Goal: Information Seeking & Learning: Compare options

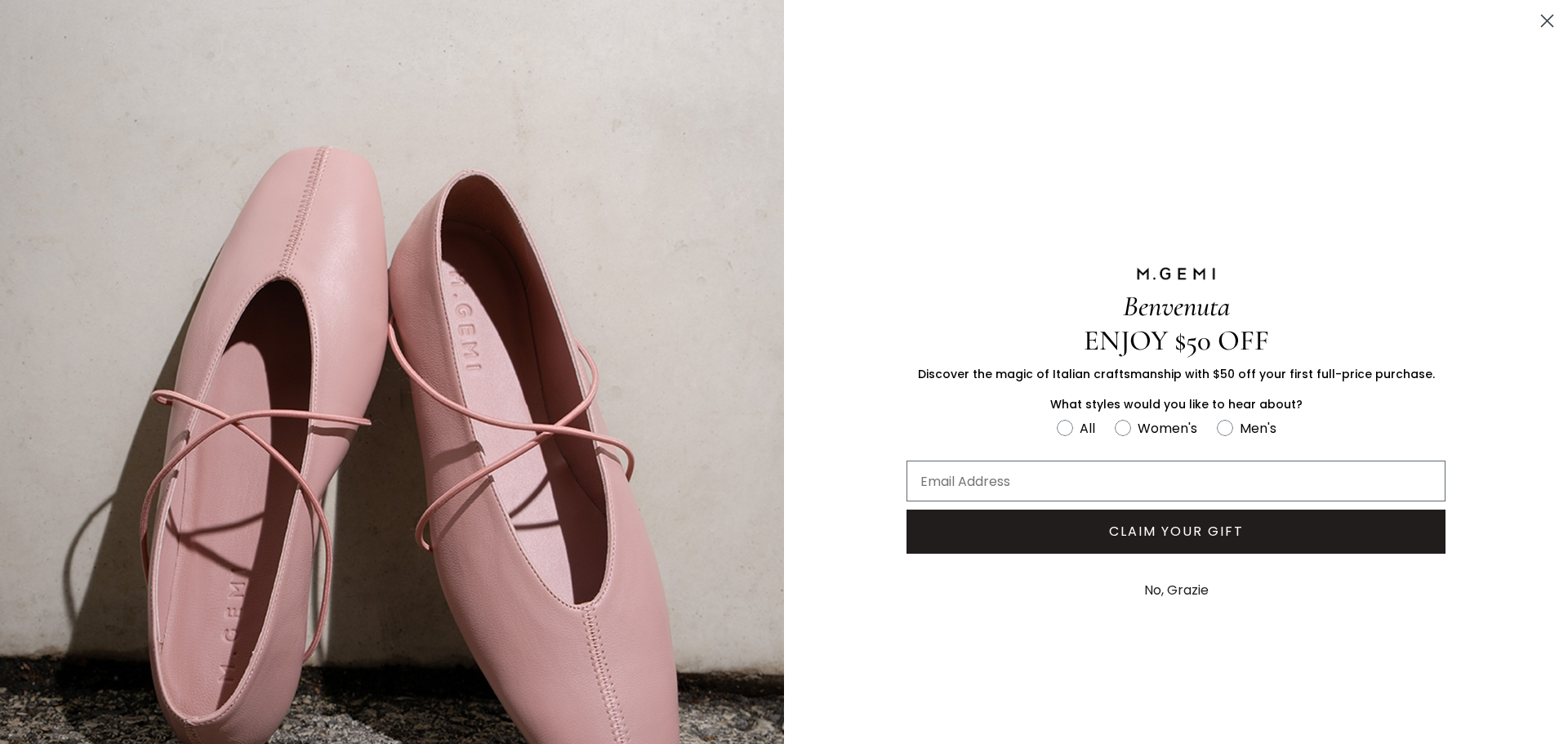
click at [1168, 582] on button "No, Grazie" at bounding box center [1176, 590] width 81 height 40
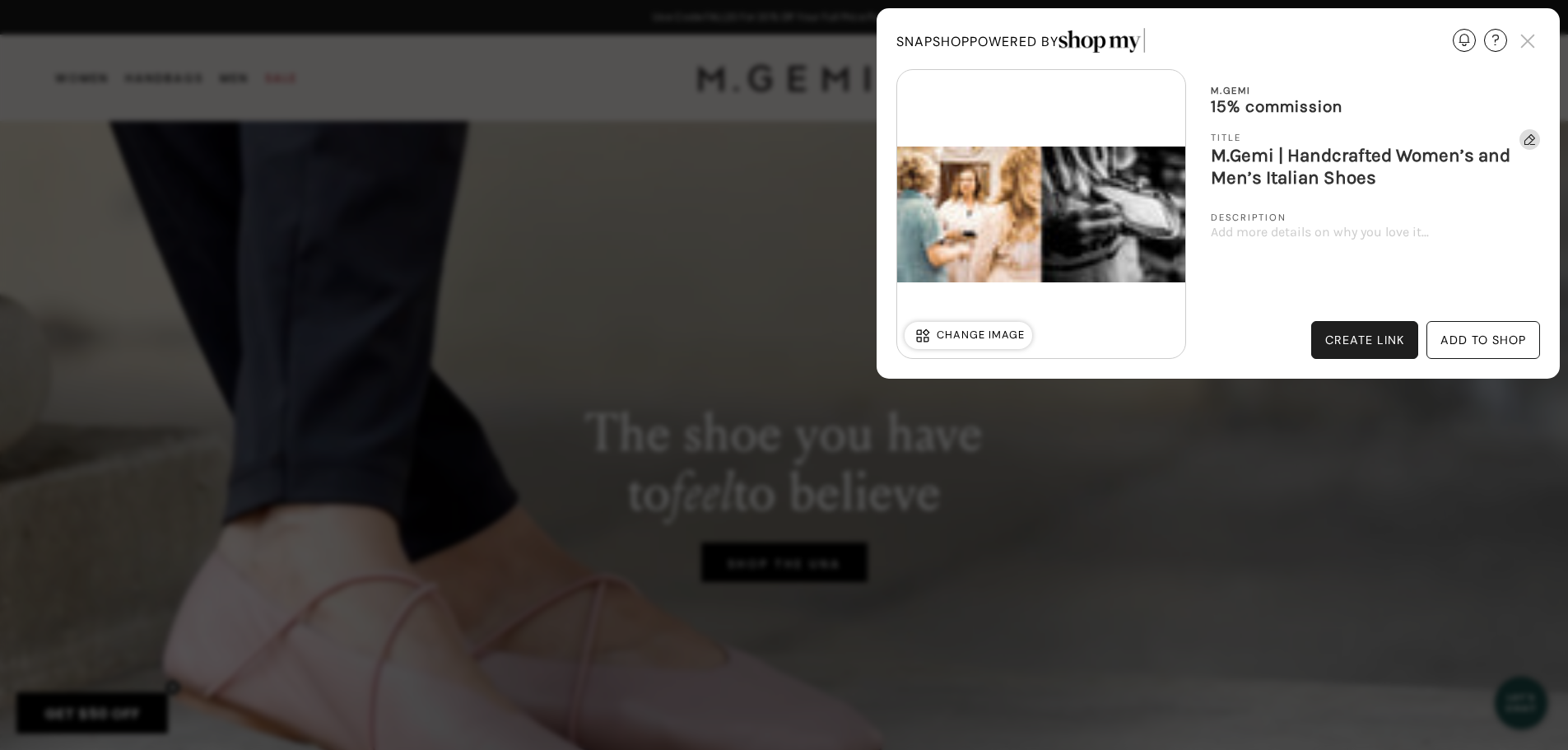
click at [1341, 343] on div "create link" at bounding box center [1364, 340] width 79 height 14
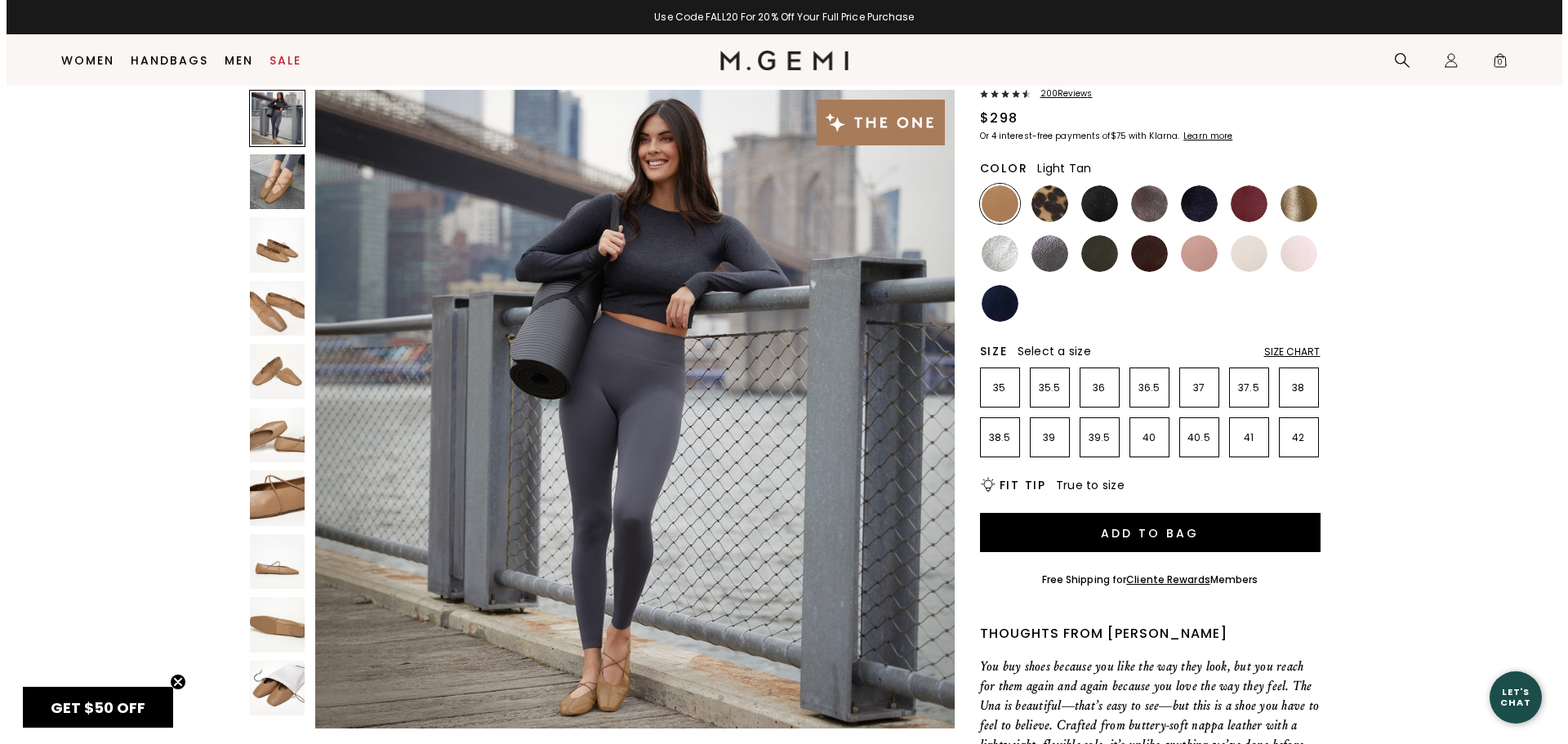
scroll to position [129, 0]
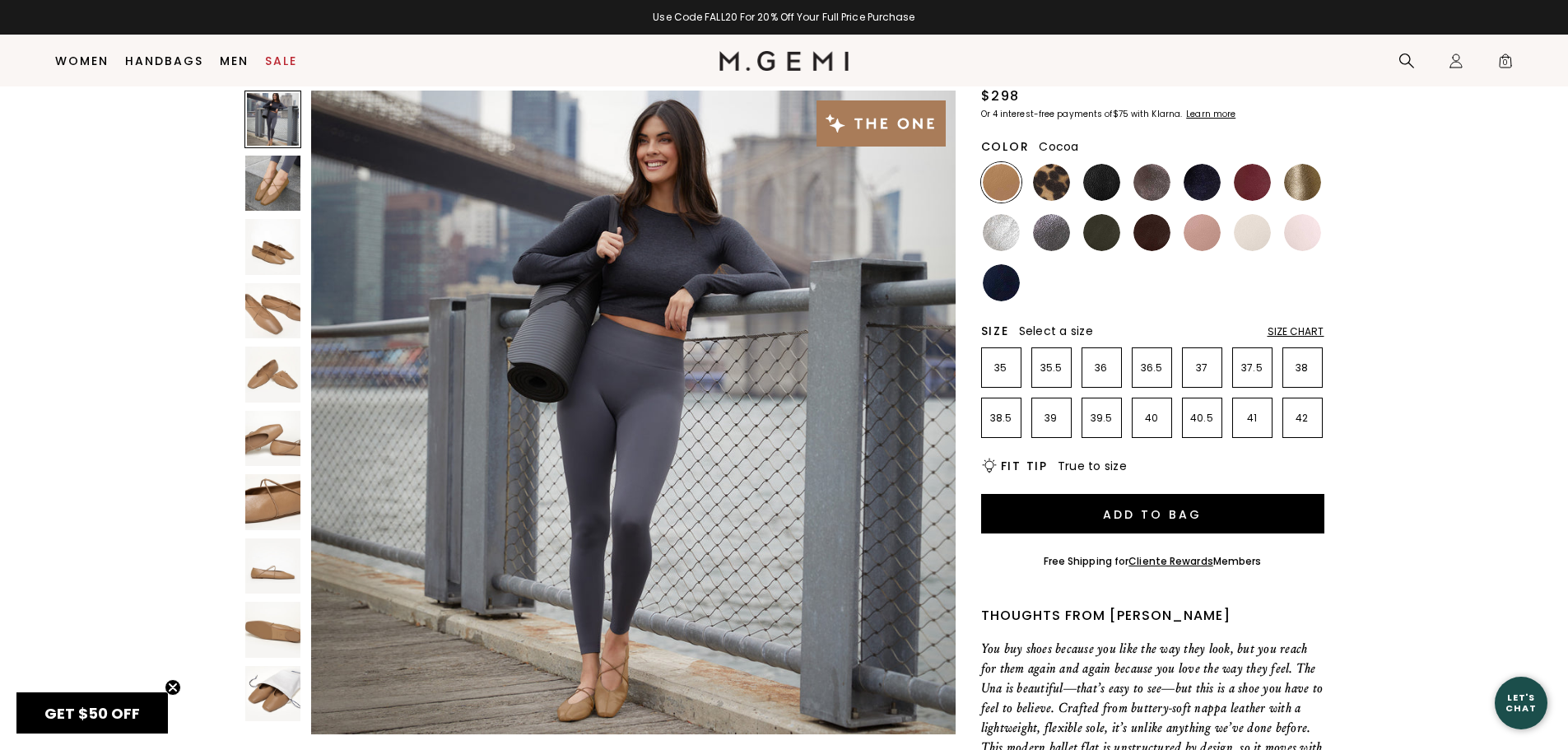
click at [1145, 185] on img at bounding box center [1151, 182] width 37 height 37
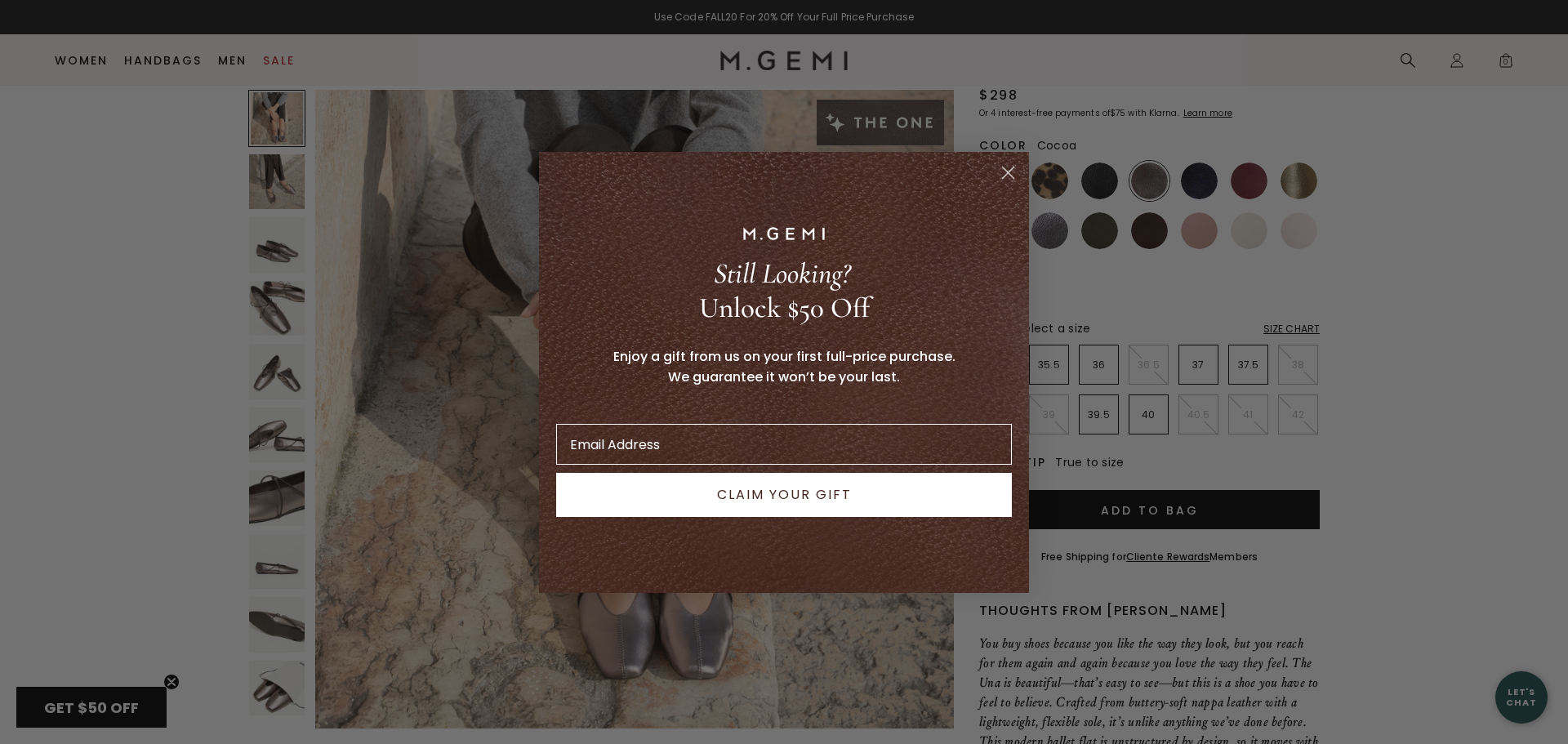
click at [1008, 168] on circle "Close dialog" at bounding box center [1007, 171] width 27 height 27
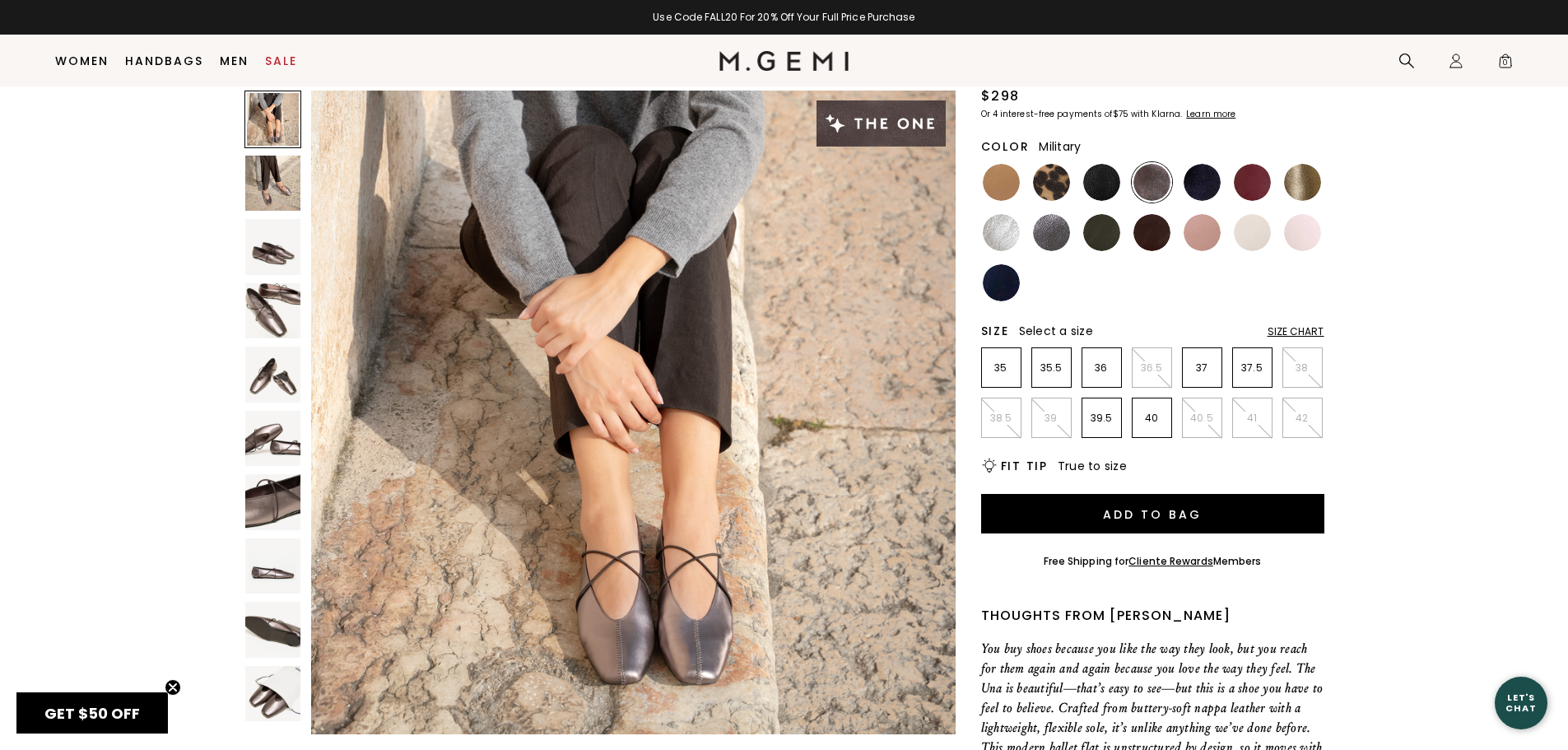
click at [1112, 232] on img at bounding box center [1101, 232] width 37 height 37
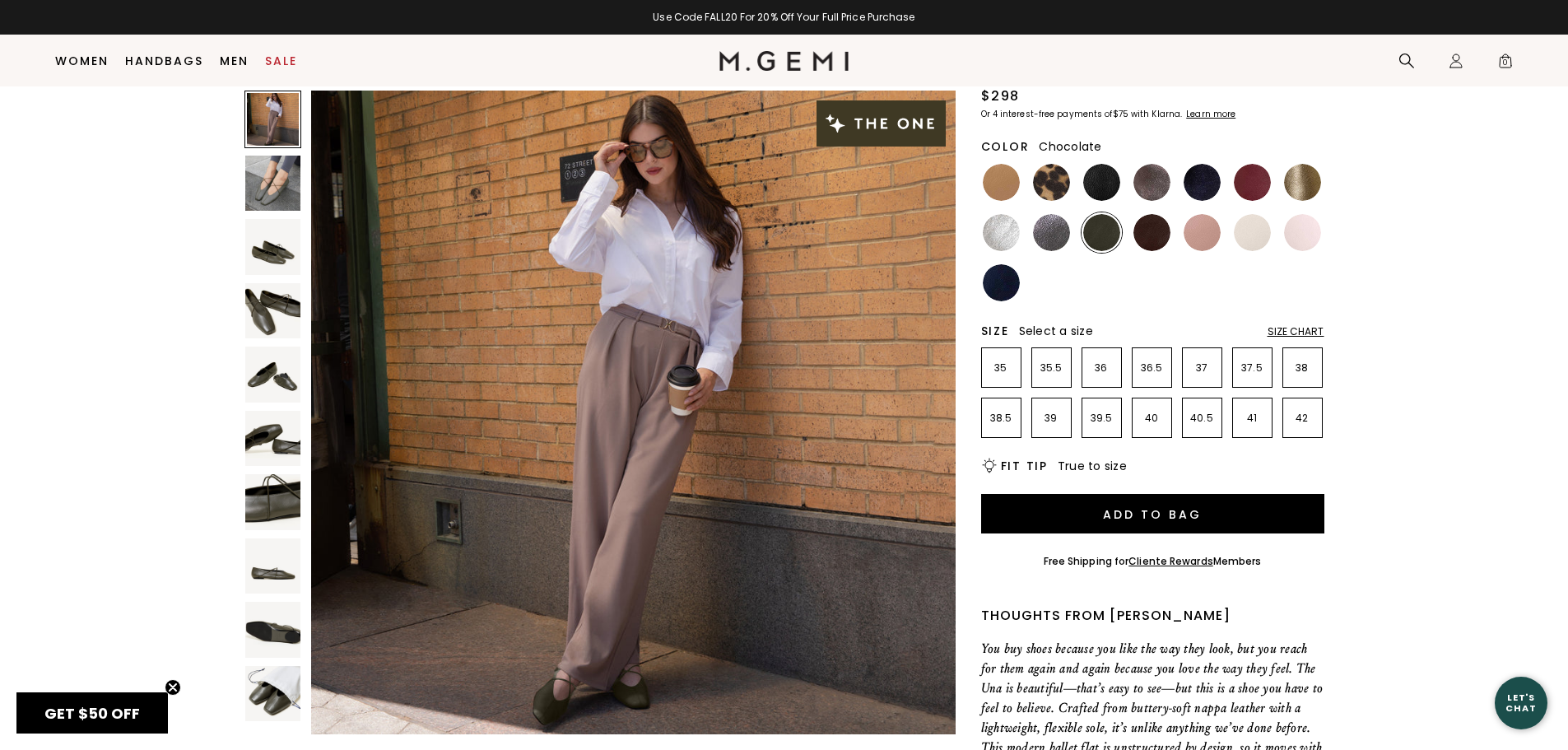
click at [1142, 234] on img at bounding box center [1151, 232] width 37 height 37
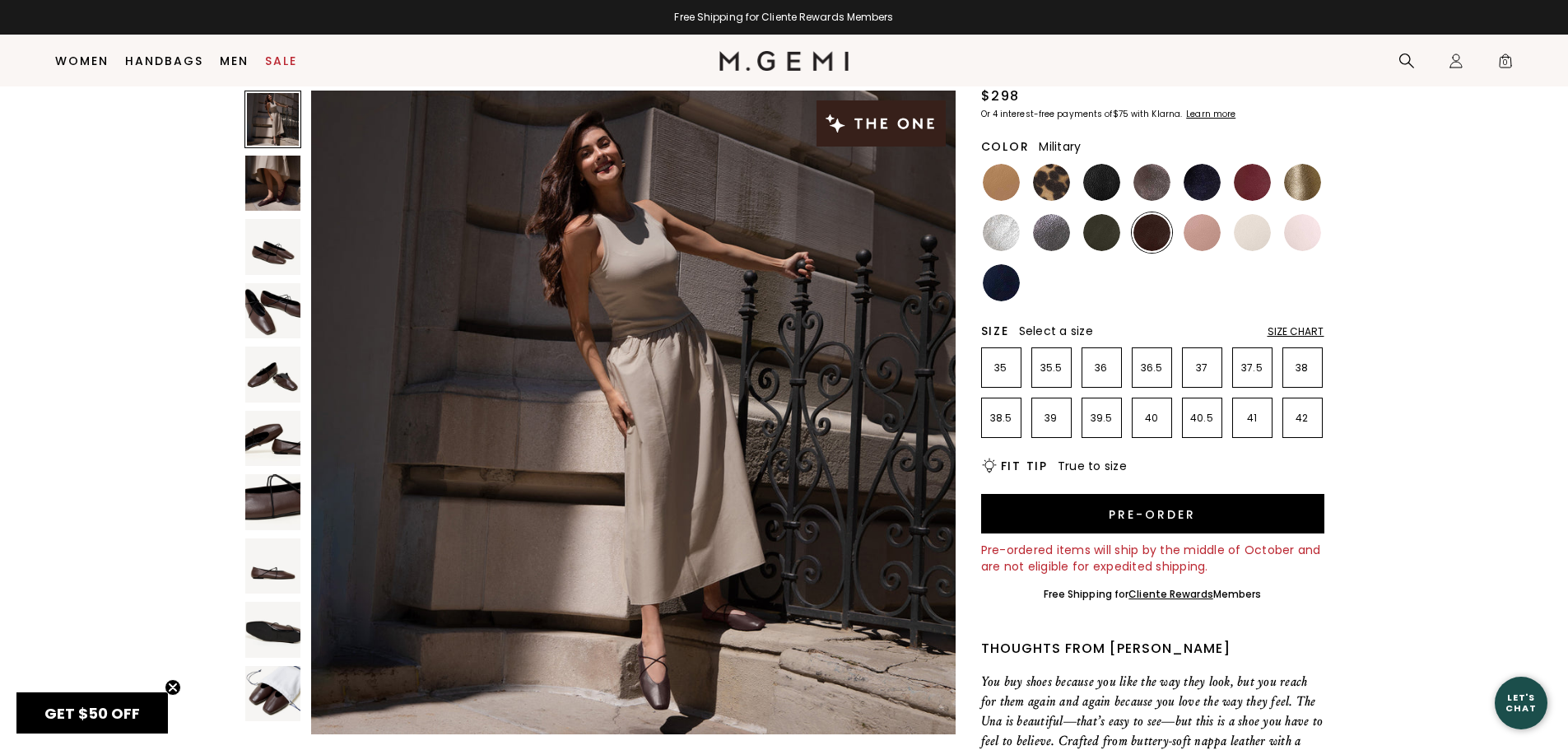
click at [1101, 230] on img at bounding box center [1101, 232] width 37 height 37
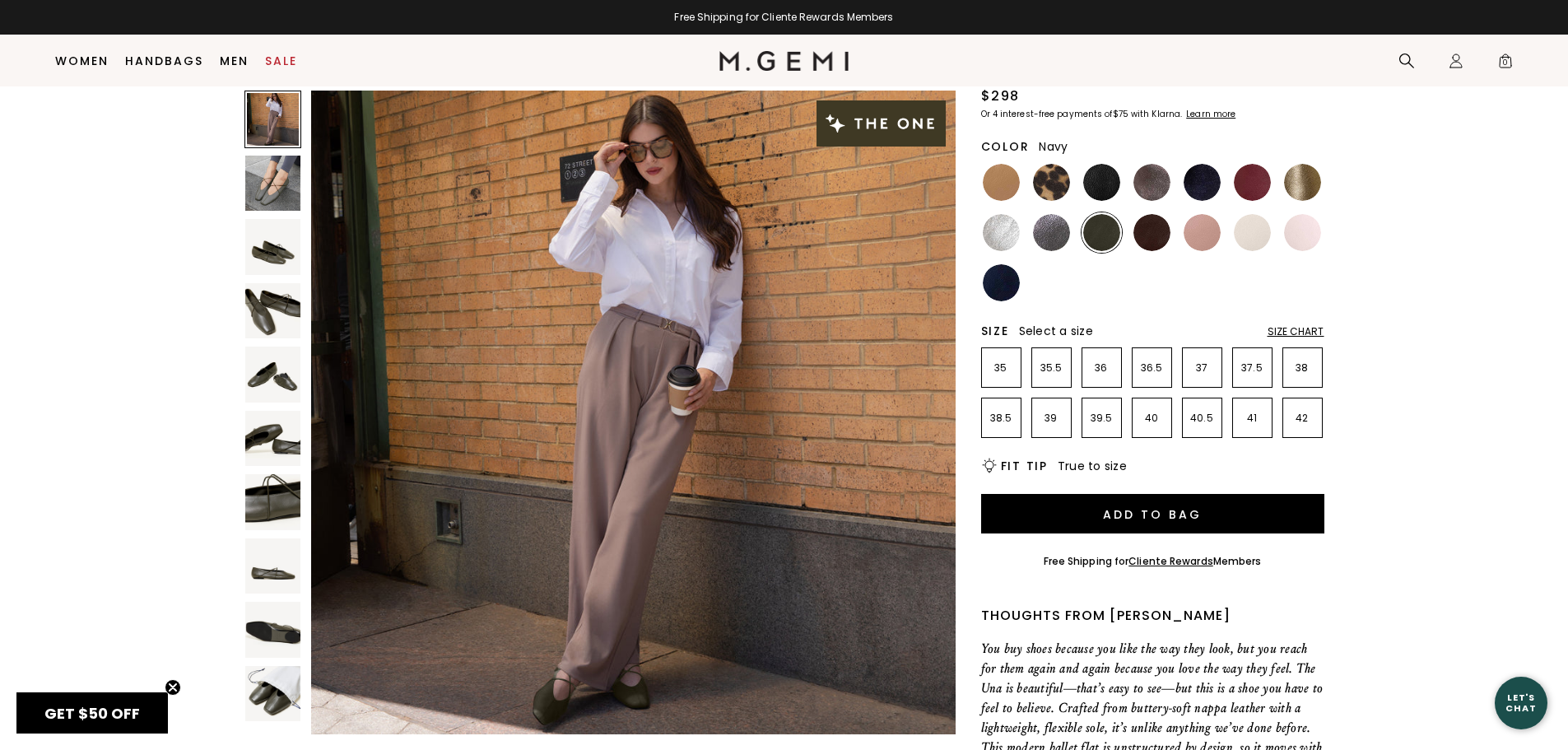
click at [1003, 278] on img at bounding box center [1000, 283] width 37 height 37
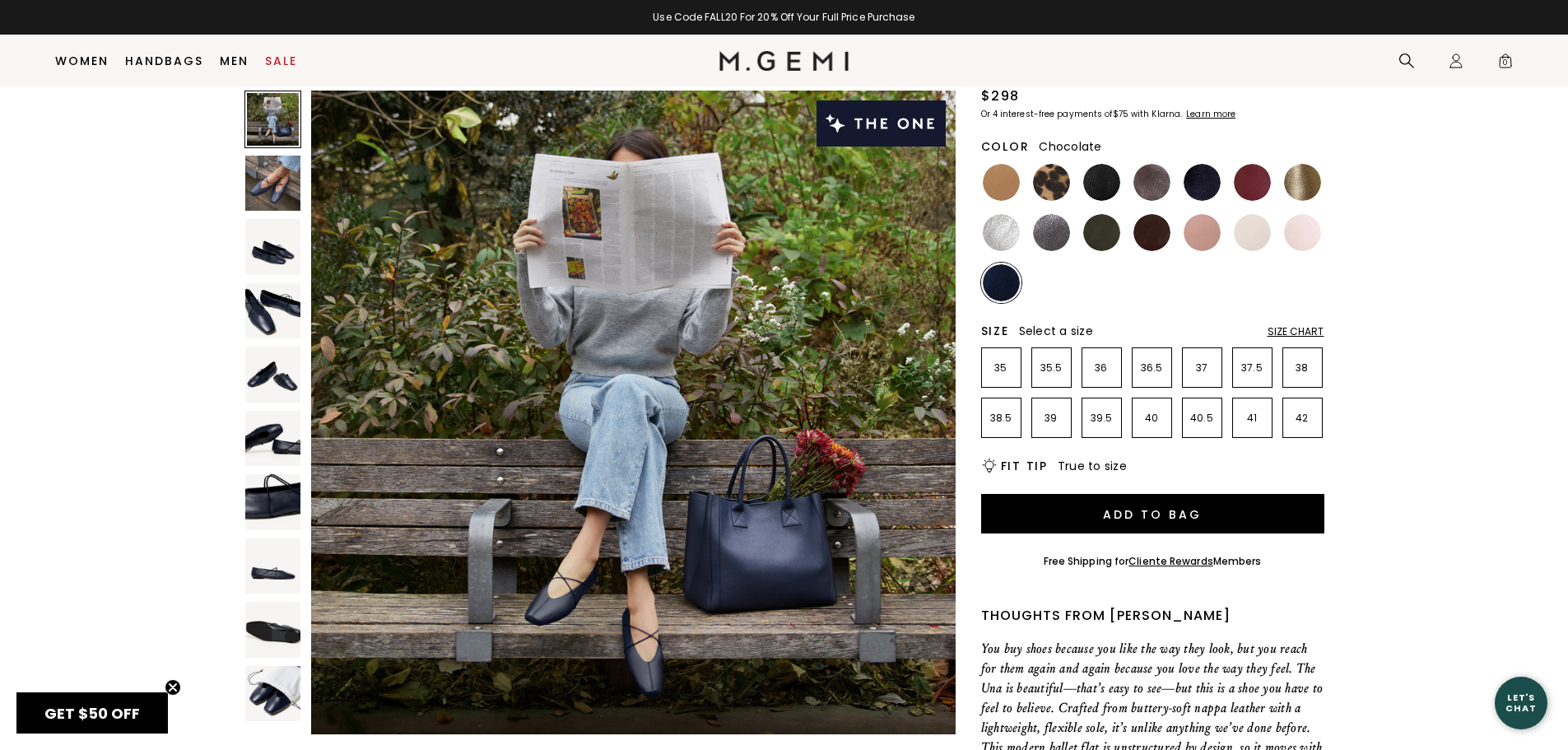
click at [1158, 230] on img at bounding box center [1151, 232] width 37 height 37
